Goal: Information Seeking & Learning: Learn about a topic

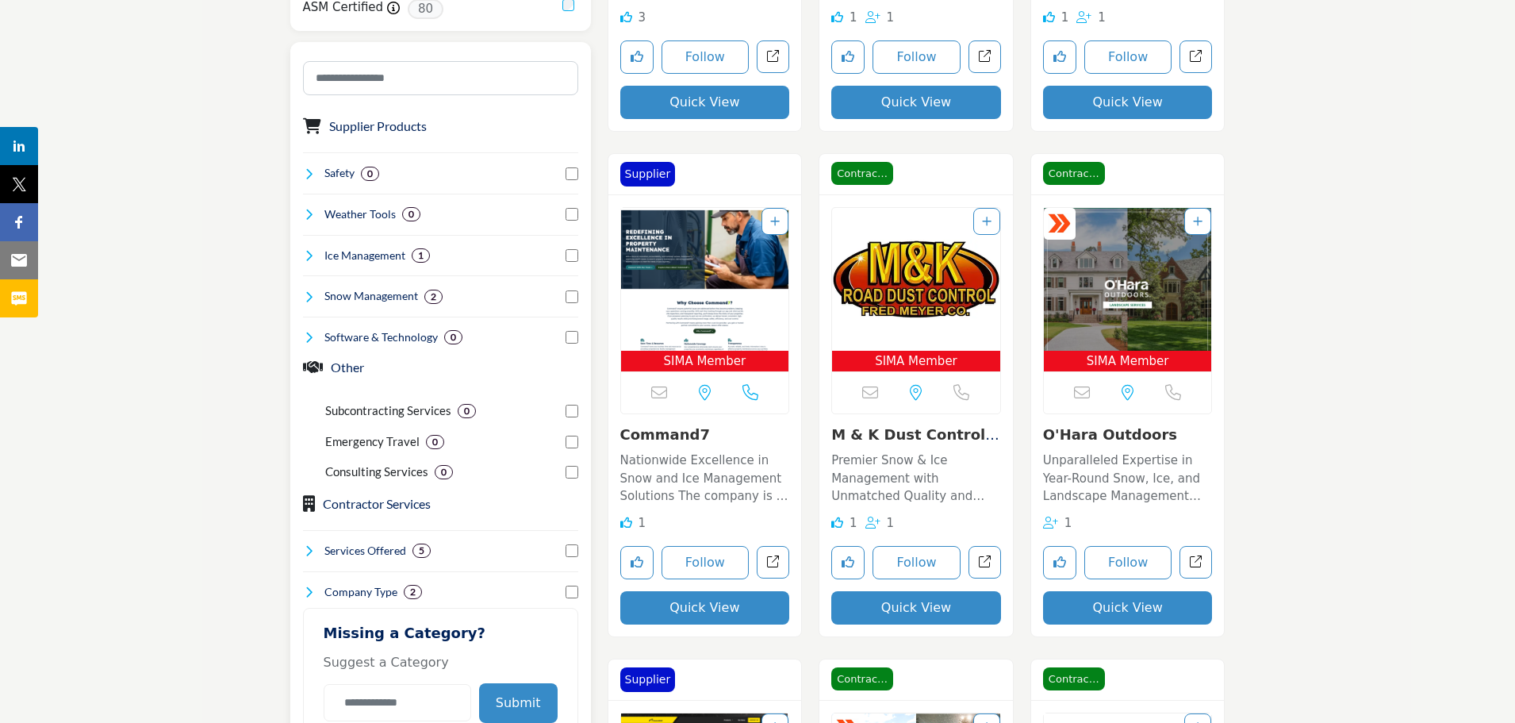
scroll to position [740, 0]
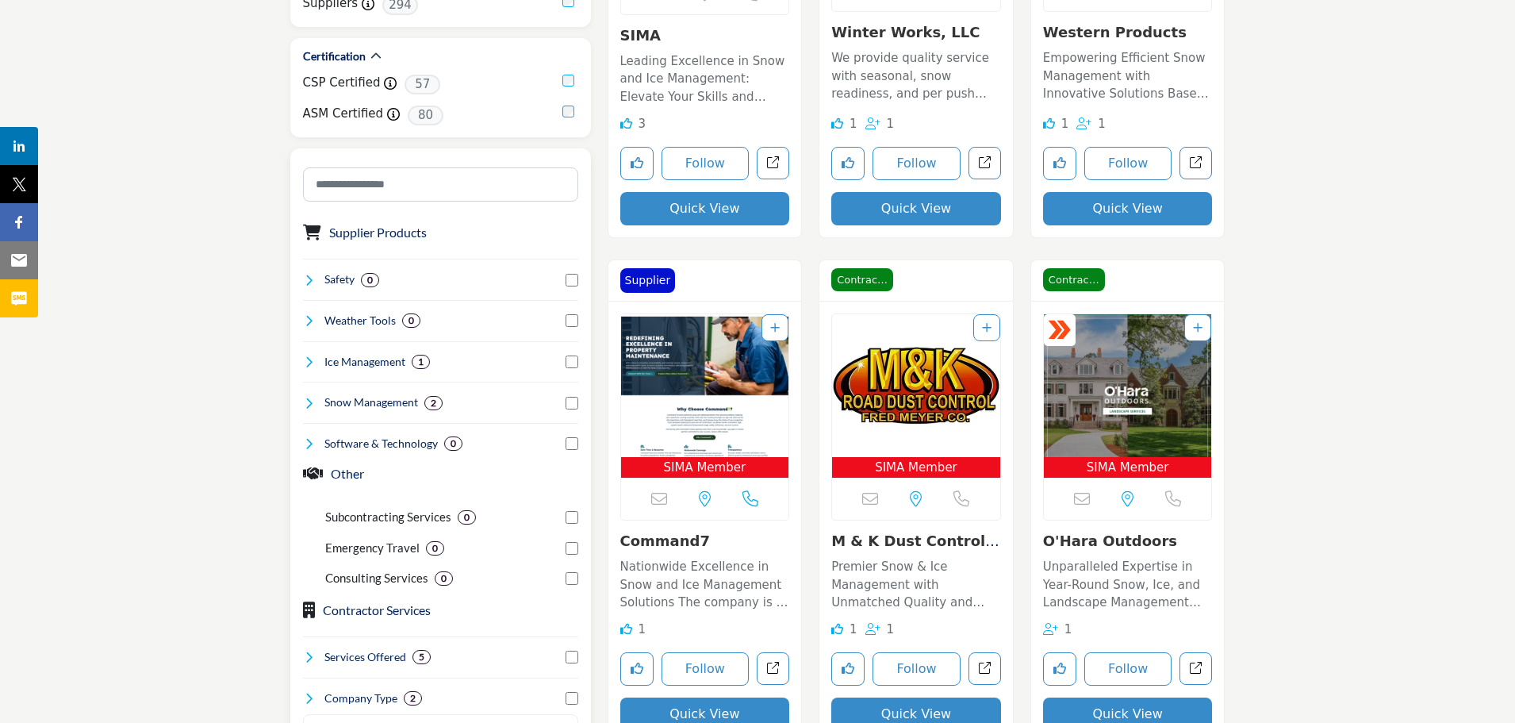
click at [353, 403] on h4 "Snow Management" at bounding box center [372, 402] width 94 height 16
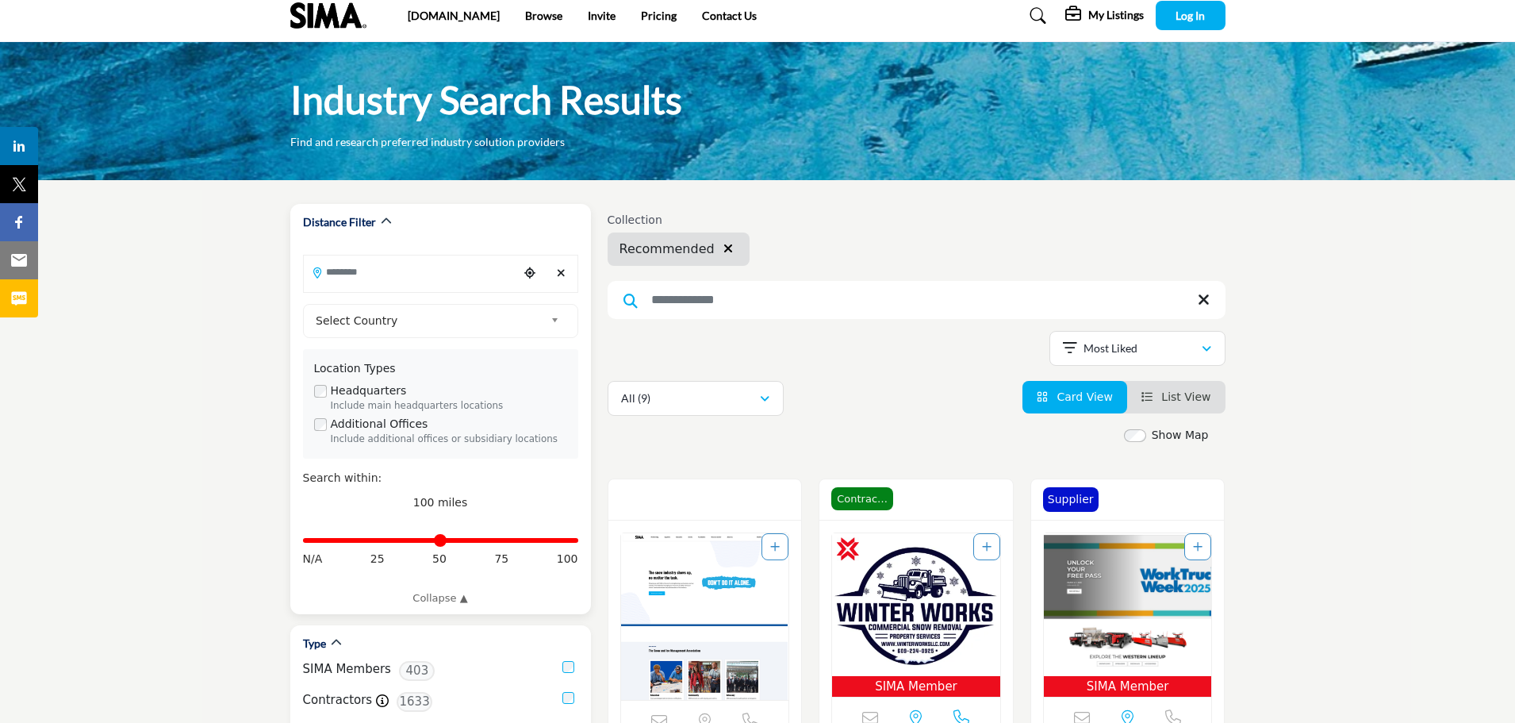
scroll to position [0, 0]
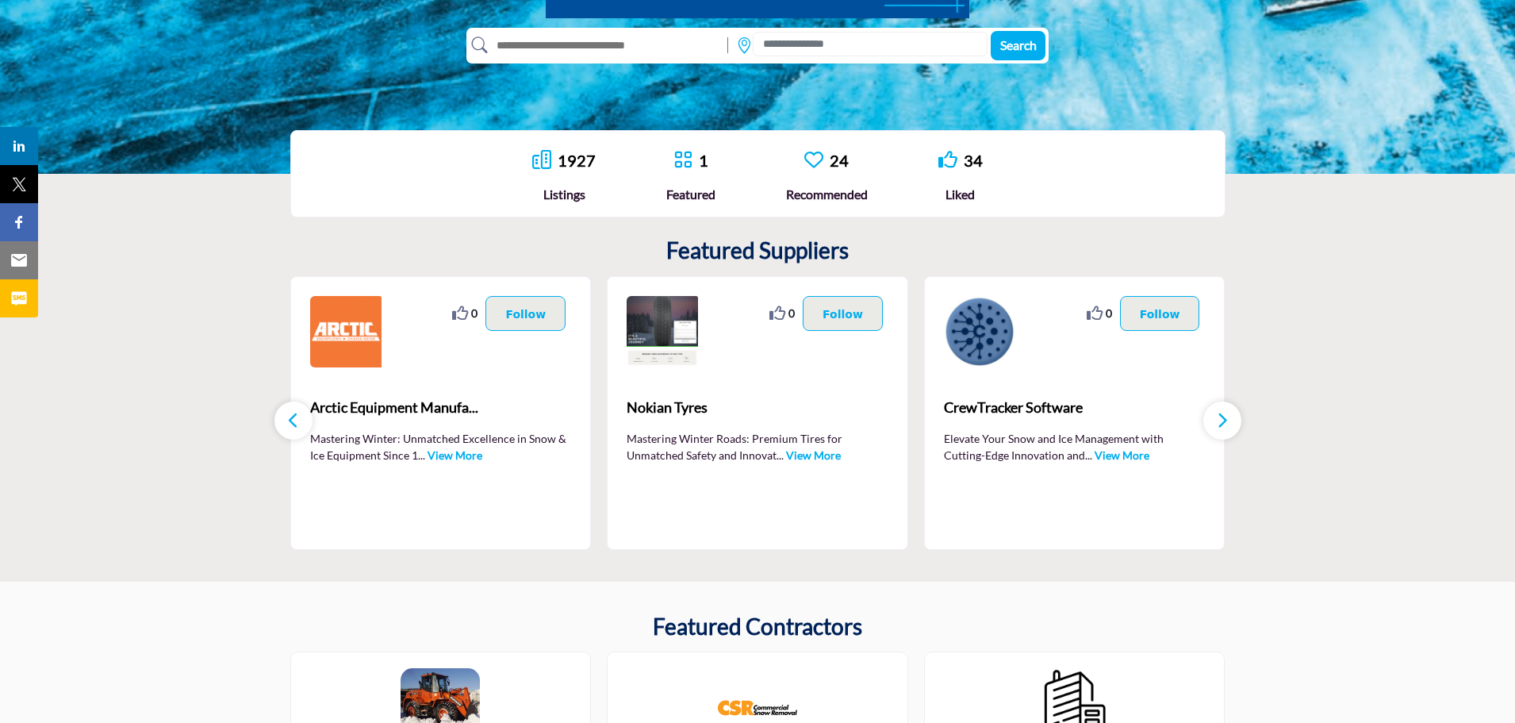
click at [440, 451] on link "View More" at bounding box center [455, 454] width 55 height 13
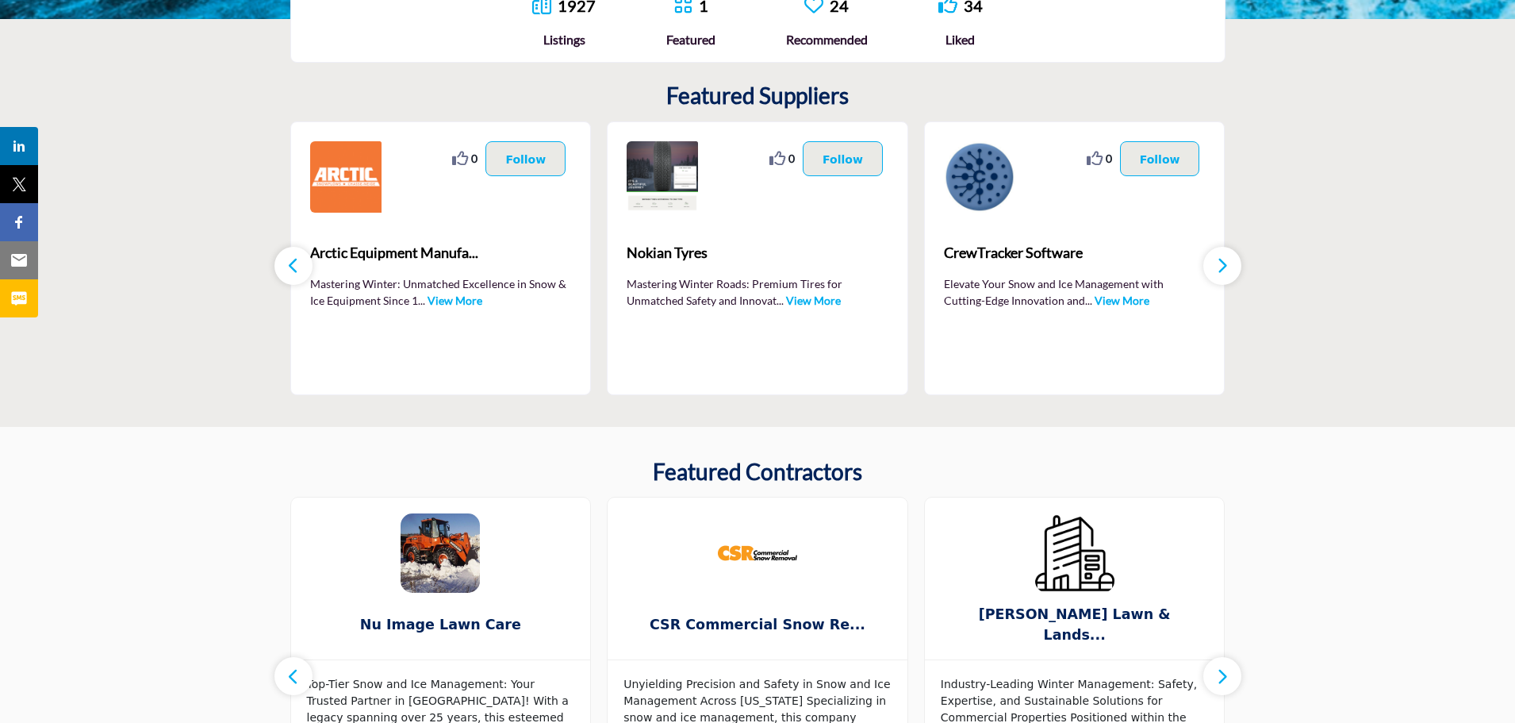
scroll to position [635, 0]
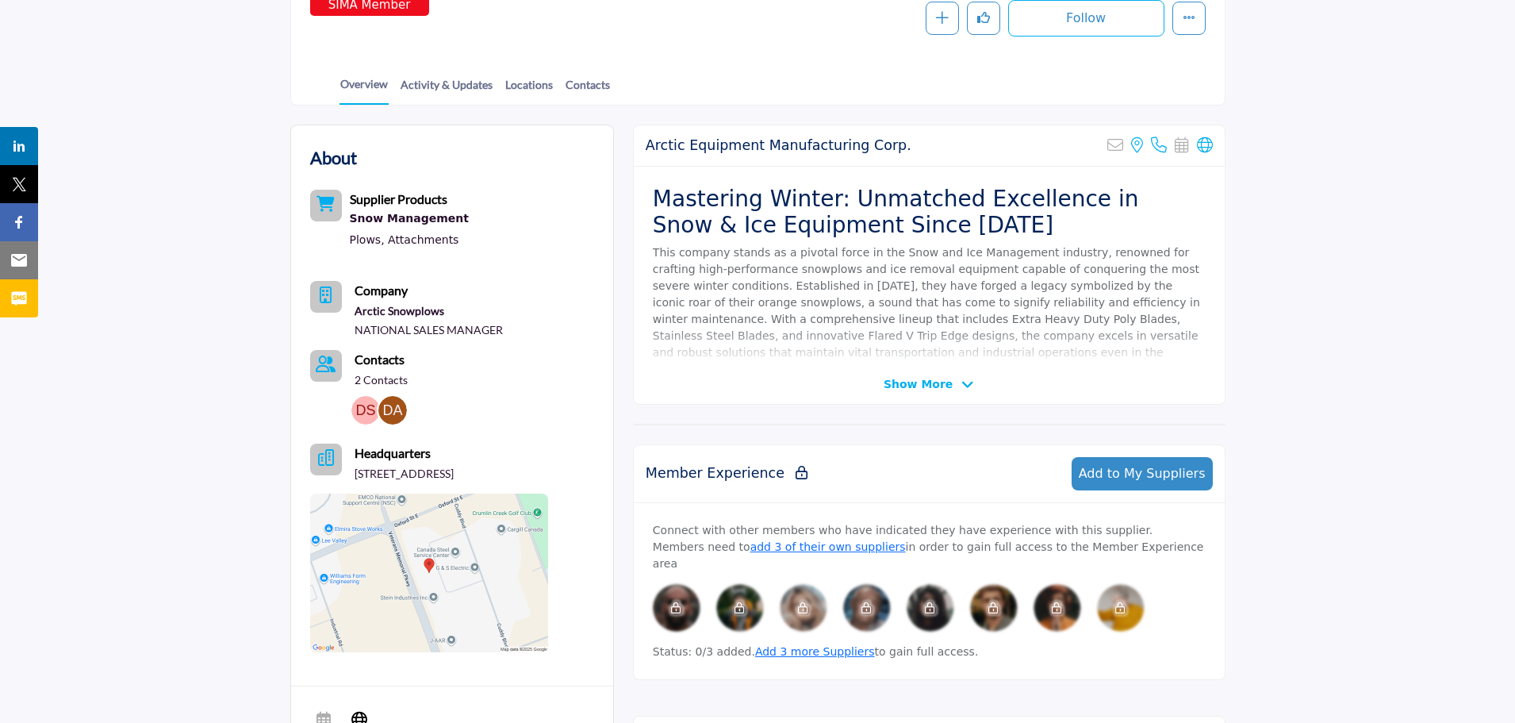
click at [918, 383] on span "Show More" at bounding box center [918, 384] width 69 height 17
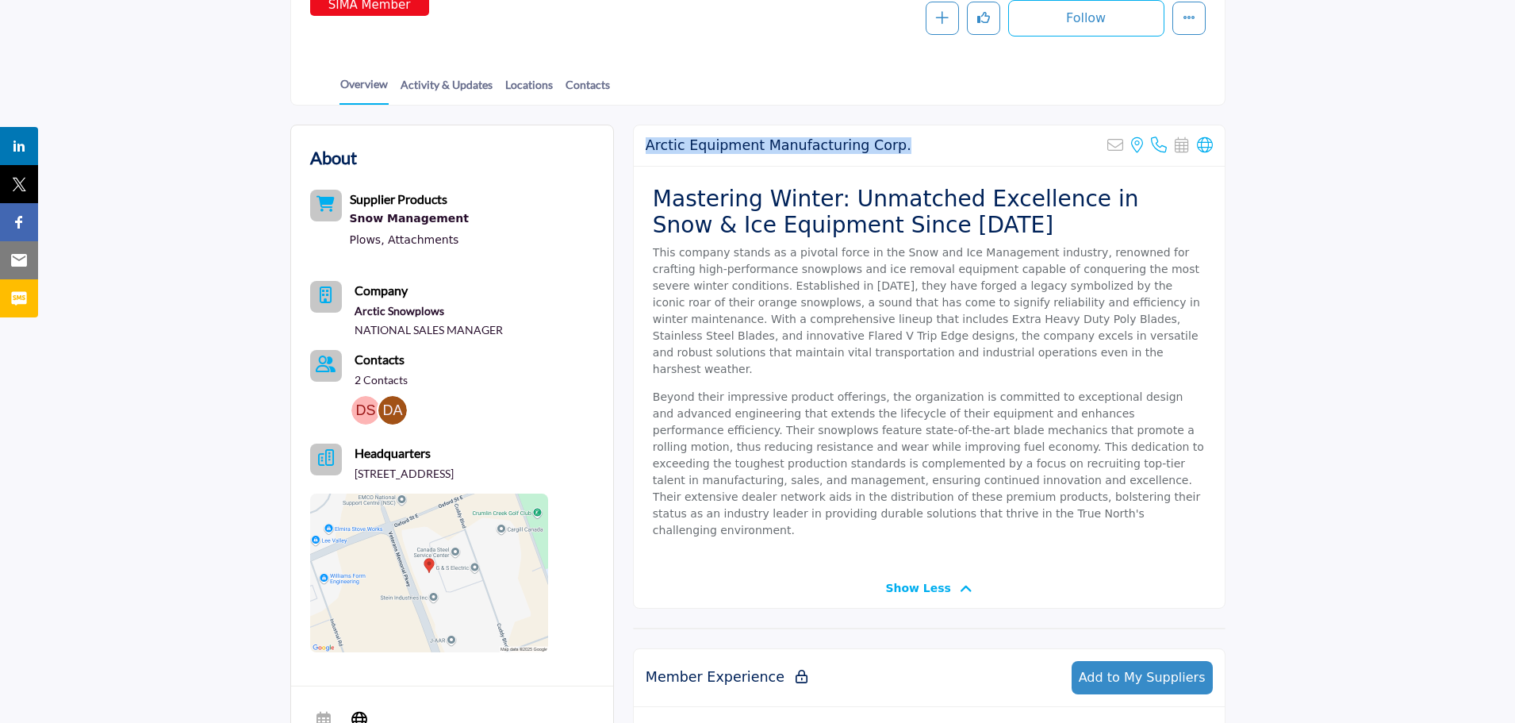
drag, startPoint x: 646, startPoint y: 148, endPoint x: 891, endPoint y: 146, distance: 245.2
click at [891, 146] on div "Arctic Equipment Manufacturing Corp. Sorry, but this listing is on a subscripti…" at bounding box center [929, 145] width 591 height 41
copy h2 "Arctic Equipment Manufacturing Corp."
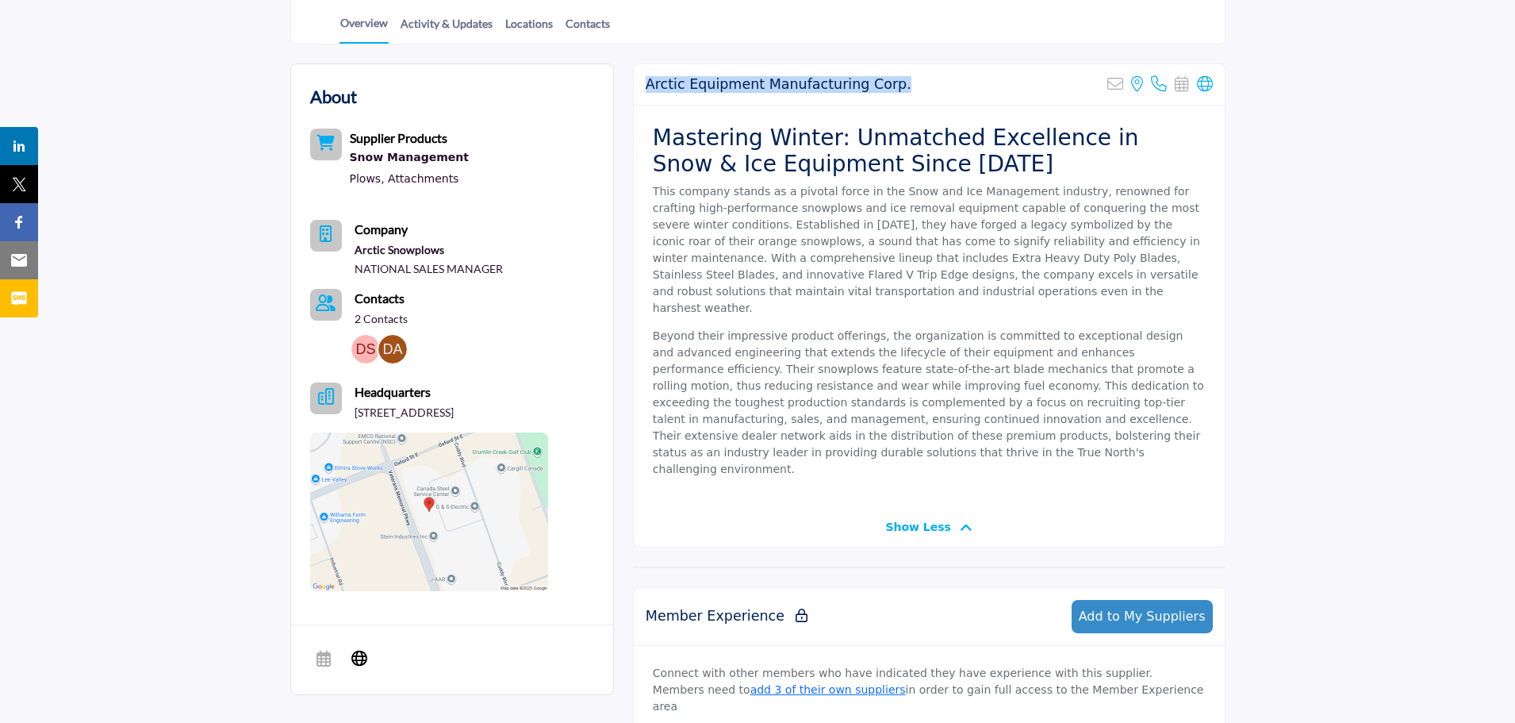
scroll to position [423, 0]
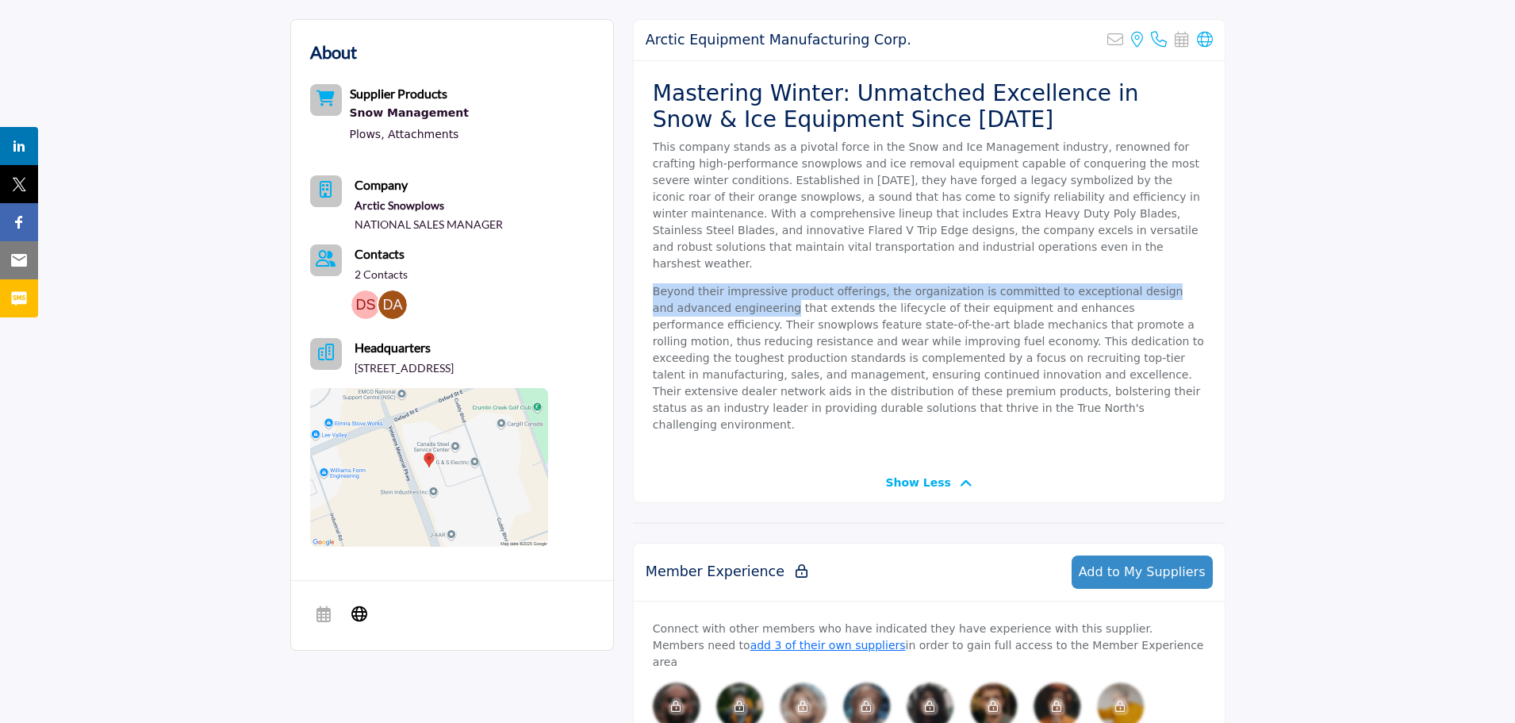
drag, startPoint x: 651, startPoint y: 275, endPoint x: 732, endPoint y: 301, distance: 85.1
click at [725, 301] on div "Mastering Winter: Unmatched Excellence in Snow & Ice Equipment Since 1969 This …" at bounding box center [929, 262] width 591 height 402
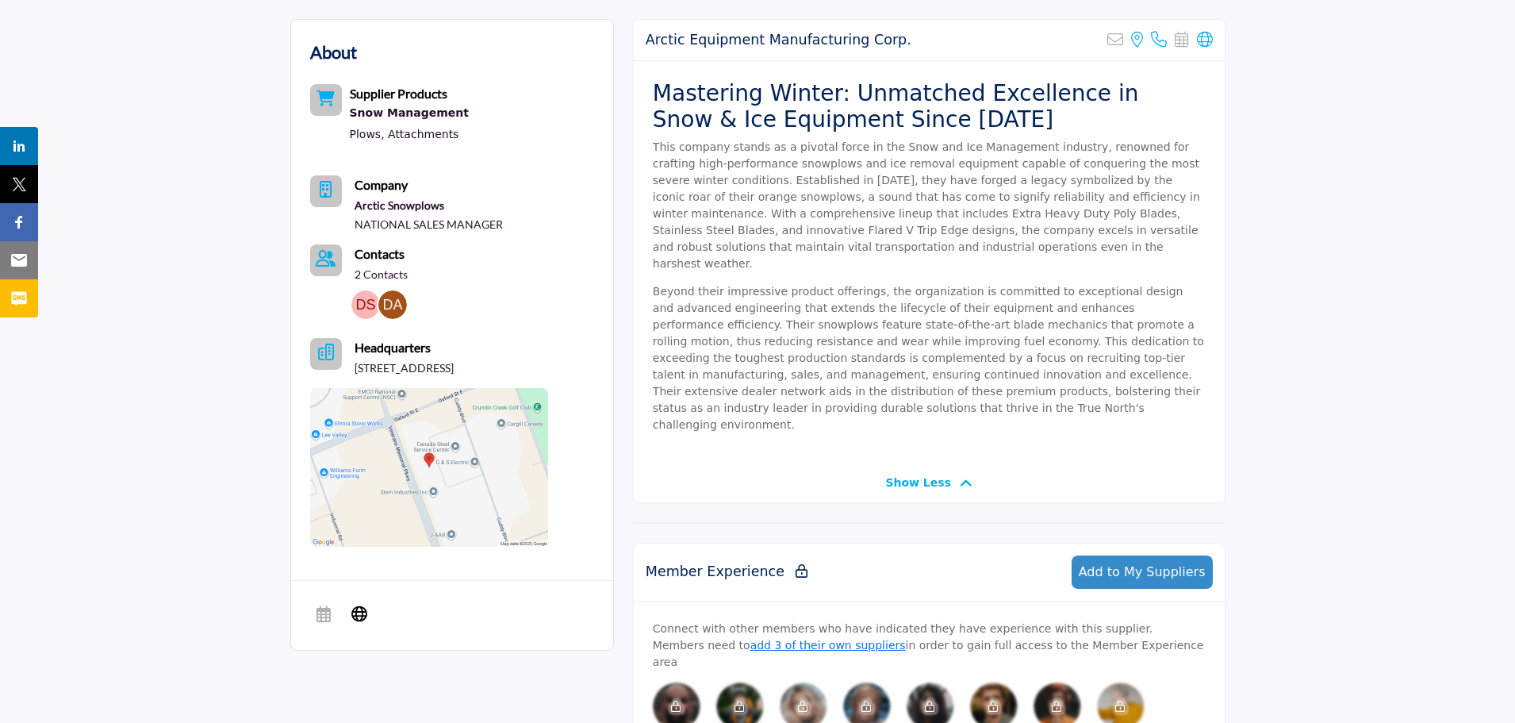
click at [1034, 300] on p "Beyond their impressive product offerings, the organization is committed to exc…" at bounding box center [929, 358] width 553 height 150
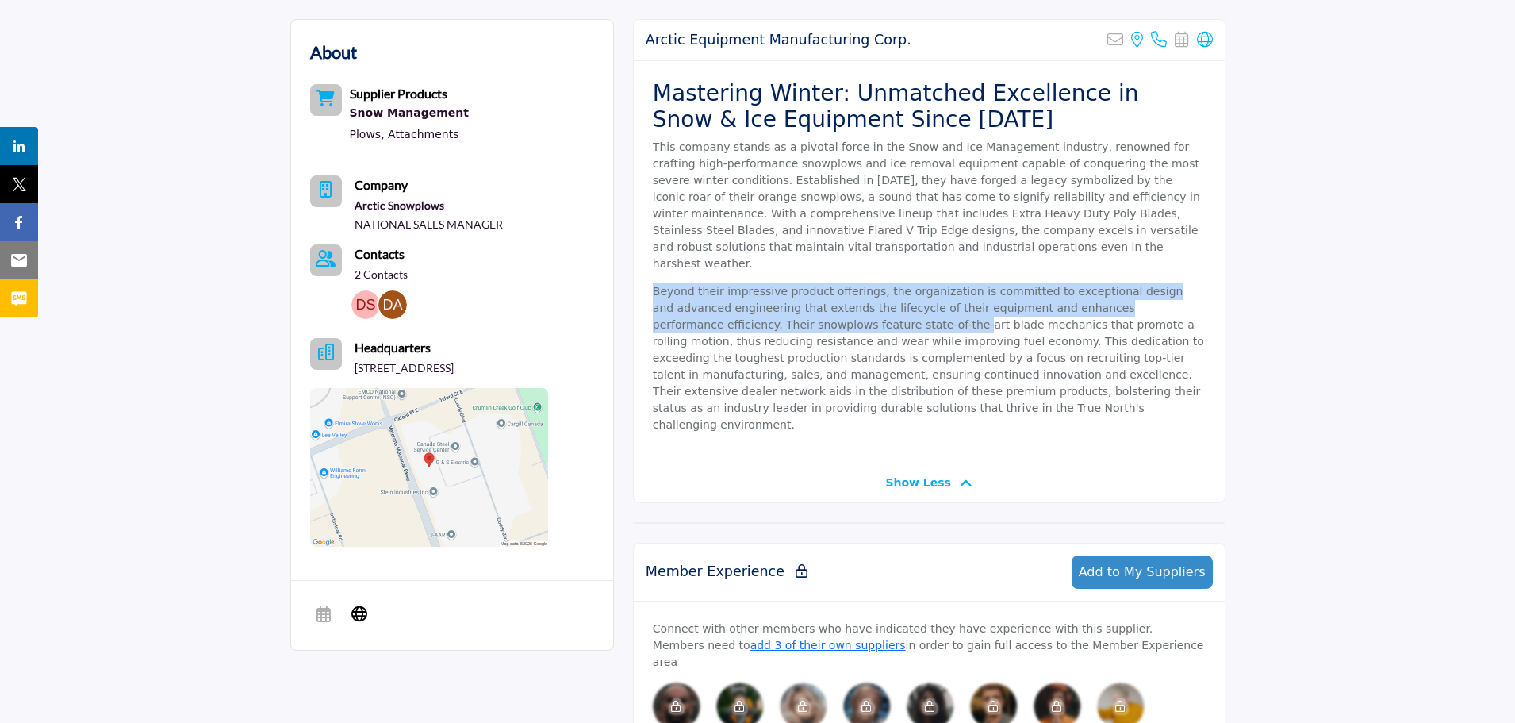
drag, startPoint x: 651, startPoint y: 275, endPoint x: 768, endPoint y: 309, distance: 122.3
click at [768, 308] on div "Mastering Winter: Unmatched Excellence in Snow & Ice Equipment Since 1969 This …" at bounding box center [929, 262] width 591 height 402
